Goal: Task Accomplishment & Management: Use online tool/utility

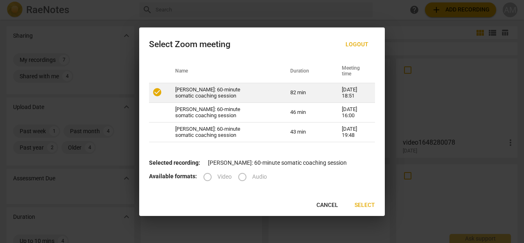
click at [268, 90] on td "[PERSON_NAME]: 60-minute somatic coaching session" at bounding box center [222, 93] width 115 height 20
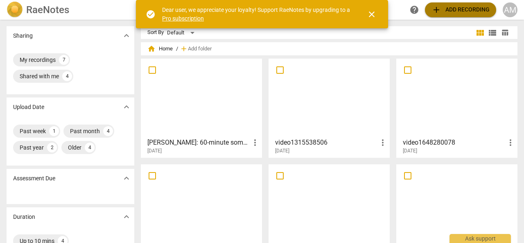
click at [438, 13] on span "add" at bounding box center [436, 10] width 10 height 10
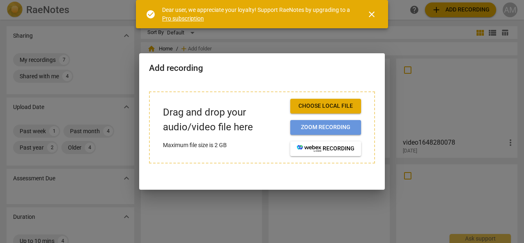
click at [326, 128] on span "Zoom recording" at bounding box center [326, 127] width 58 height 8
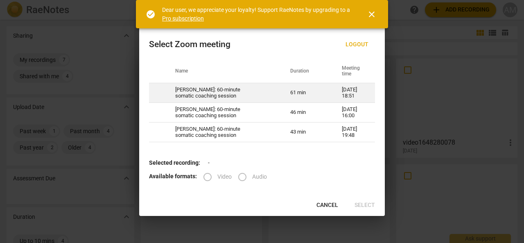
click at [196, 87] on td "[PERSON_NAME]: 60-minute somatic coaching session" at bounding box center [222, 93] width 115 height 20
radio input "true"
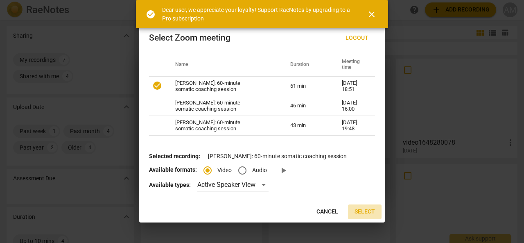
click at [365, 214] on span "Select" at bounding box center [364, 211] width 20 height 8
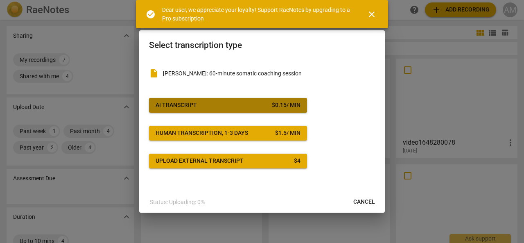
click at [232, 104] on span "AI Transcript $ 0.15 / min" at bounding box center [227, 105] width 145 height 8
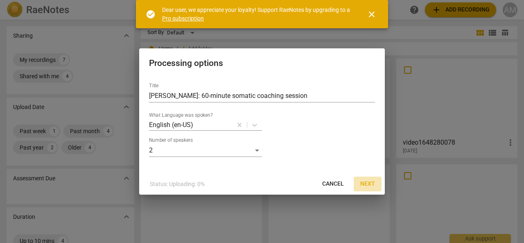
click at [365, 185] on span "Next" at bounding box center [367, 184] width 15 height 8
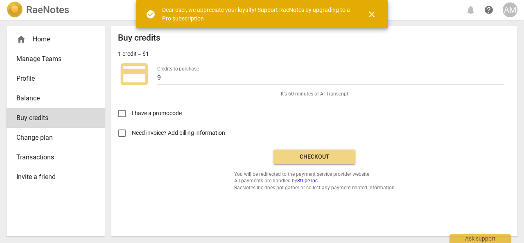
click at [317, 158] on span "Checkout" at bounding box center [314, 157] width 69 height 8
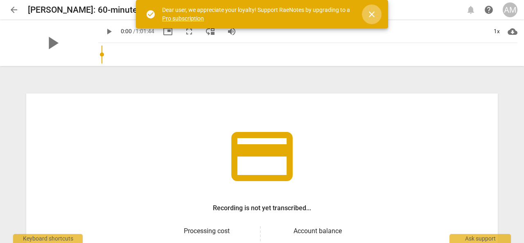
click at [373, 11] on span "close" at bounding box center [372, 14] width 10 height 10
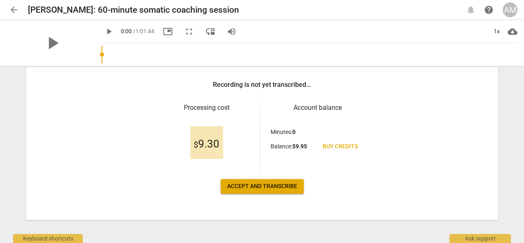
scroll to position [125, 0]
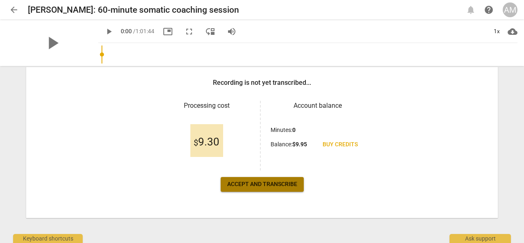
click at [244, 181] on span "Accept and transcribe" at bounding box center [262, 184] width 70 height 8
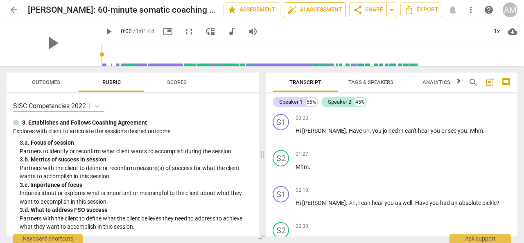
click at [303, 10] on span "auto_fix_high AI Assessment" at bounding box center [314, 10] width 55 height 10
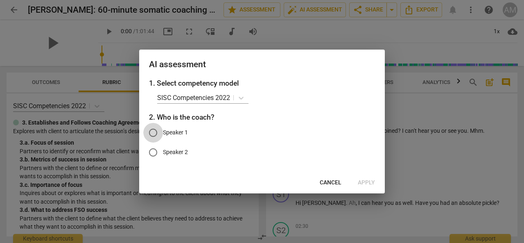
click at [153, 134] on input "Speaker 1" at bounding box center [153, 133] width 20 height 20
radio input "true"
click at [367, 183] on span "Apply" at bounding box center [366, 182] width 17 height 8
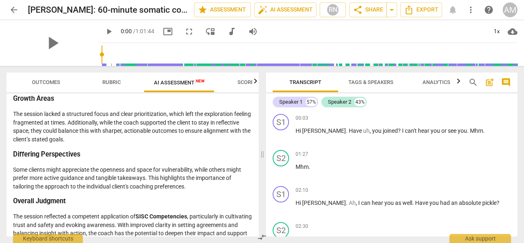
scroll to position [1477, 0]
click at [113, 85] on span "Rubric" at bounding box center [111, 82] width 18 height 6
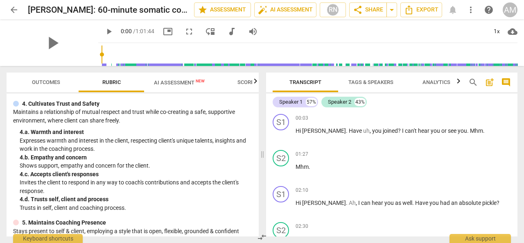
scroll to position [138, 0]
click at [243, 82] on span "Scores" at bounding box center [247, 82] width 20 height 6
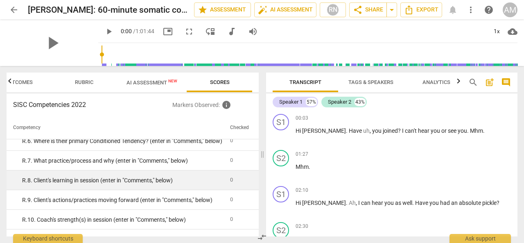
scroll to position [1718, 0]
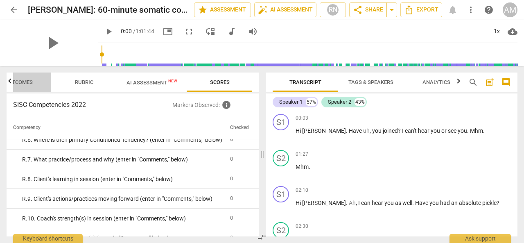
click at [25, 81] on span "Outcomes" at bounding box center [19, 82] width 28 height 6
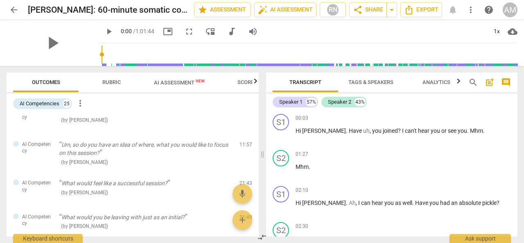
scroll to position [8, 0]
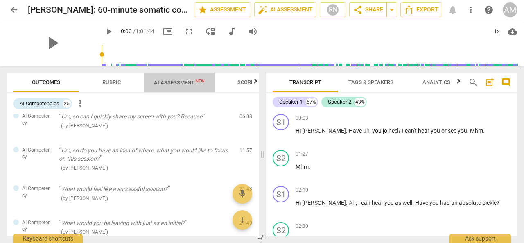
click at [170, 86] on span "AI Assessment New" at bounding box center [179, 82] width 51 height 6
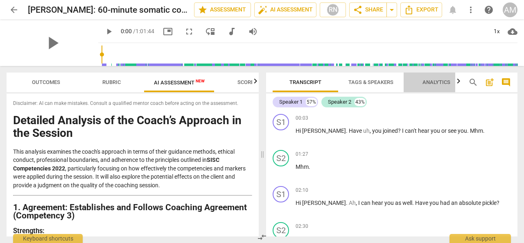
click at [450, 85] on span "Analytics" at bounding box center [435, 82] width 47 height 11
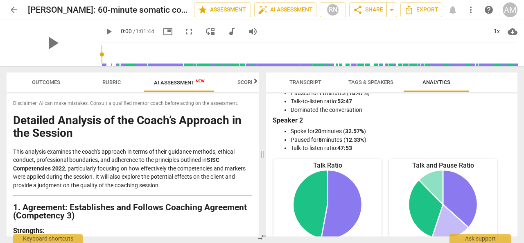
scroll to position [0, 0]
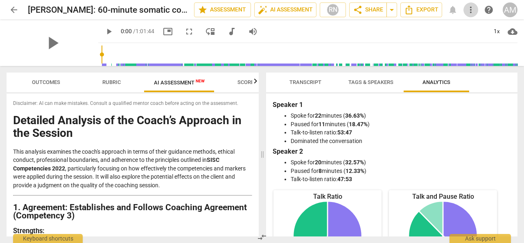
click at [471, 9] on span "more_vert" at bounding box center [471, 10] width 10 height 10
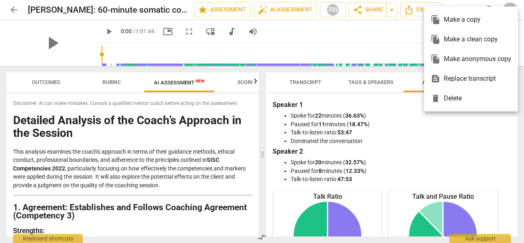
click at [298, 27] on div at bounding box center [262, 121] width 524 height 243
